Goal: Transaction & Acquisition: Obtain resource

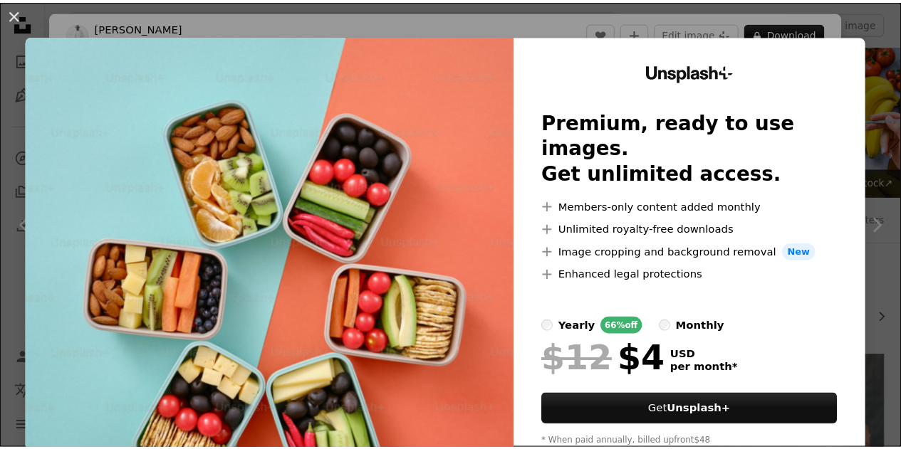
scroll to position [474, 0]
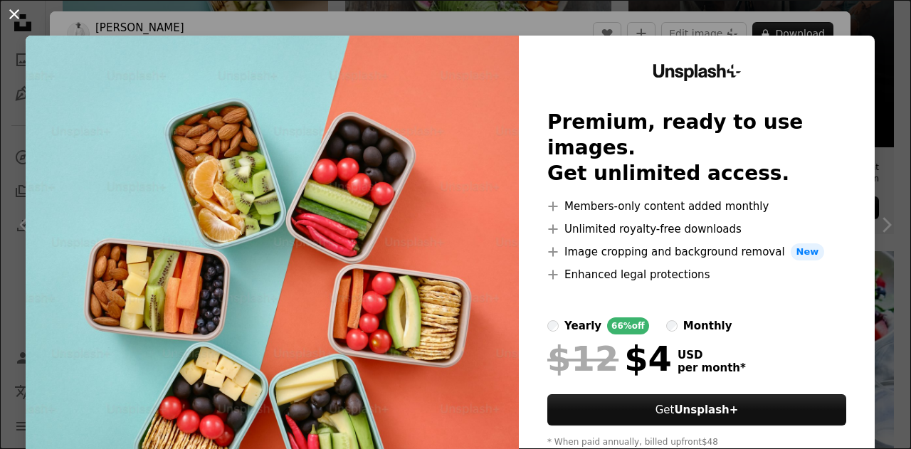
click at [19, 19] on button "An X shape" at bounding box center [14, 14] width 17 height 17
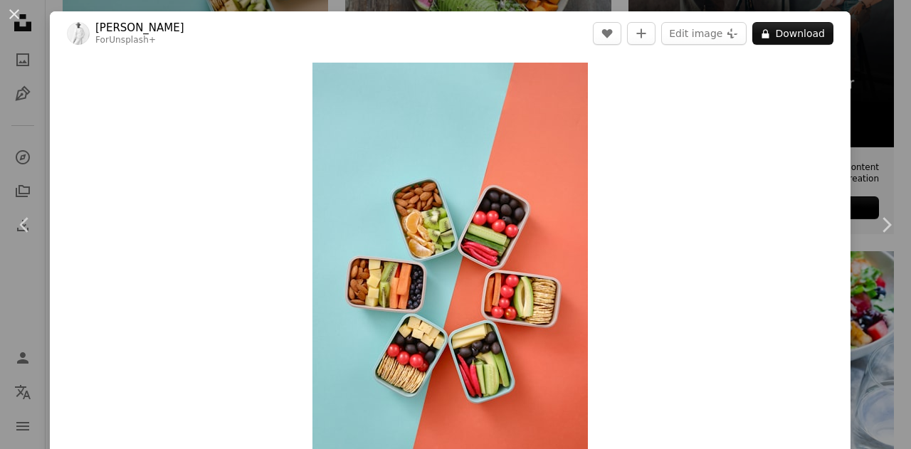
click at [863, 53] on div "An X shape Chevron left Chevron right [PERSON_NAME] For Unsplash+ A heart A plu…" at bounding box center [455, 224] width 911 height 449
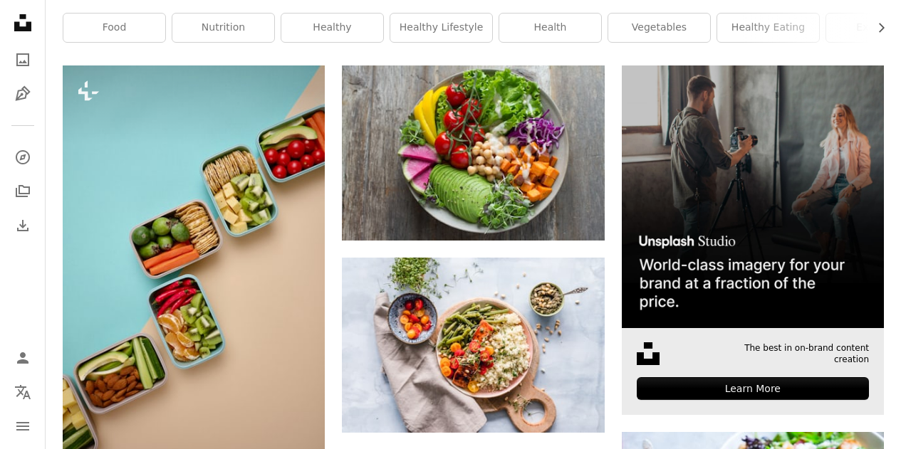
scroll to position [379, 0]
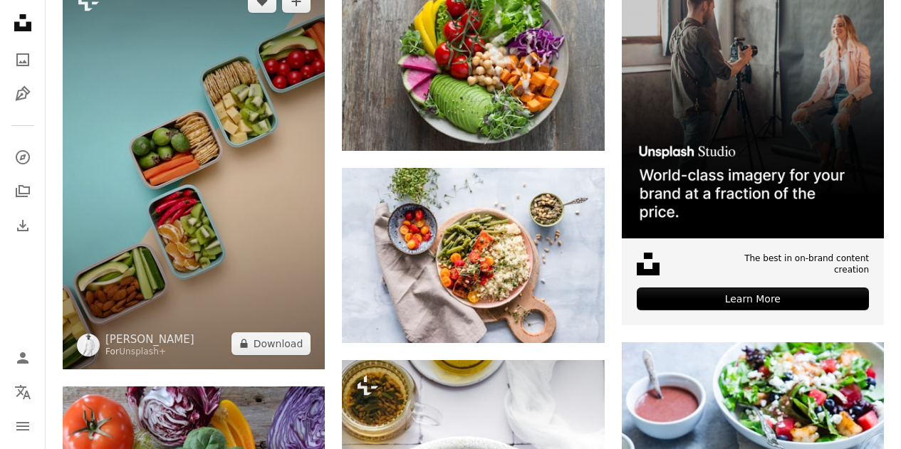
click at [225, 165] on img at bounding box center [194, 172] width 262 height 393
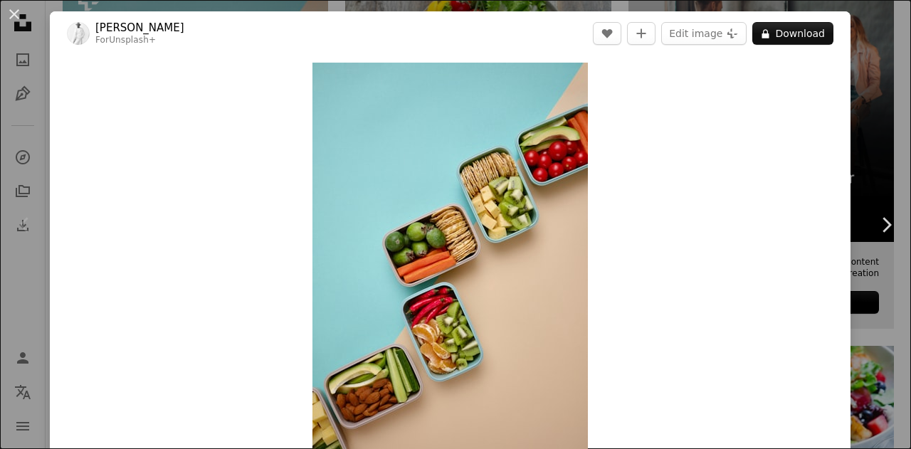
click at [856, 43] on div "An X shape Chevron left Chevron right [PERSON_NAME] For Unsplash+ A heart A plu…" at bounding box center [455, 224] width 911 height 449
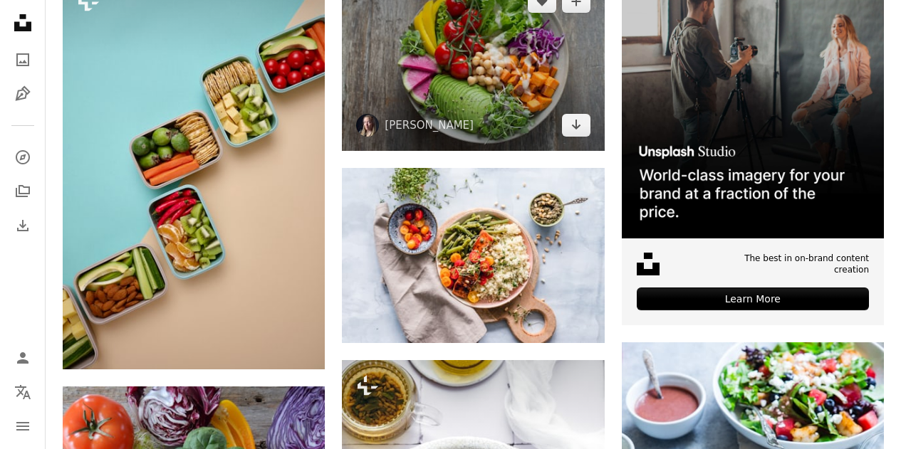
click at [497, 70] on img at bounding box center [473, 63] width 262 height 175
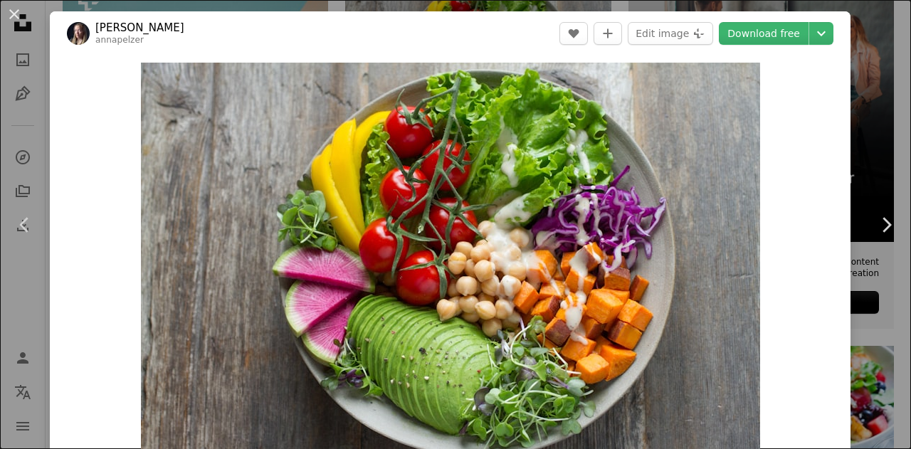
click at [866, 121] on div "An X shape Chevron left Chevron right [PERSON_NAME] annapelzer A heart A plus s…" at bounding box center [455, 224] width 911 height 449
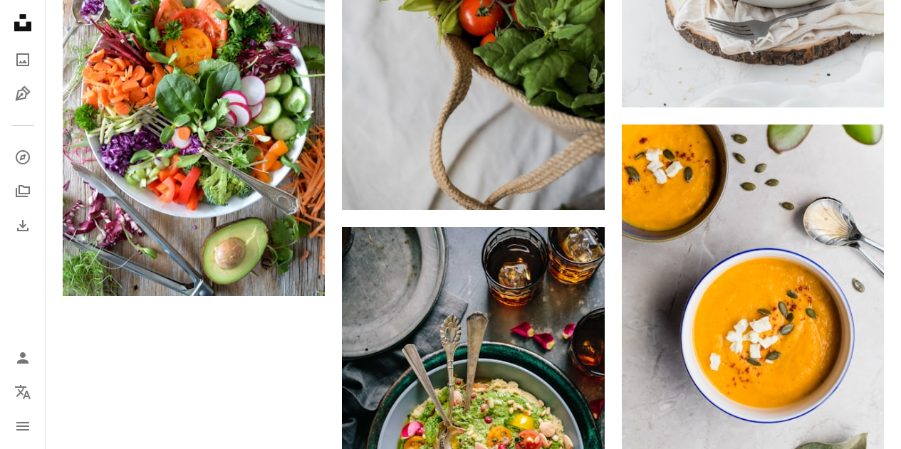
scroll to position [2183, 0]
